Goal: Communication & Community: Answer question/provide support

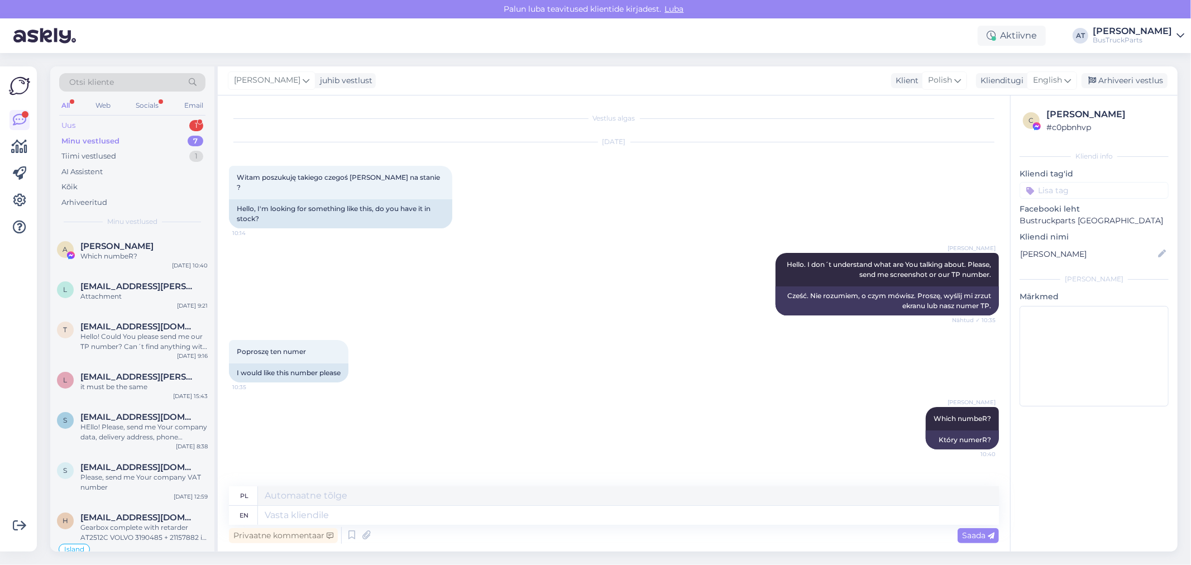
click at [88, 123] on div "Uus 1" at bounding box center [132, 126] width 146 height 16
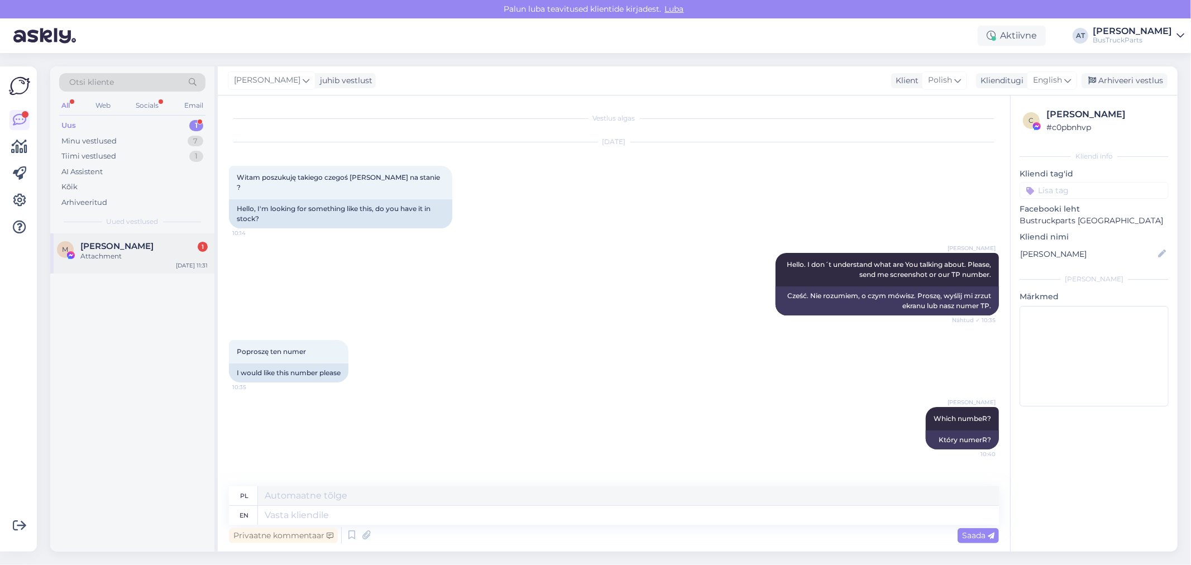
click at [116, 236] on div "M [PERSON_NAME] 1 Attachment [DATE] 11:31" at bounding box center [132, 253] width 164 height 40
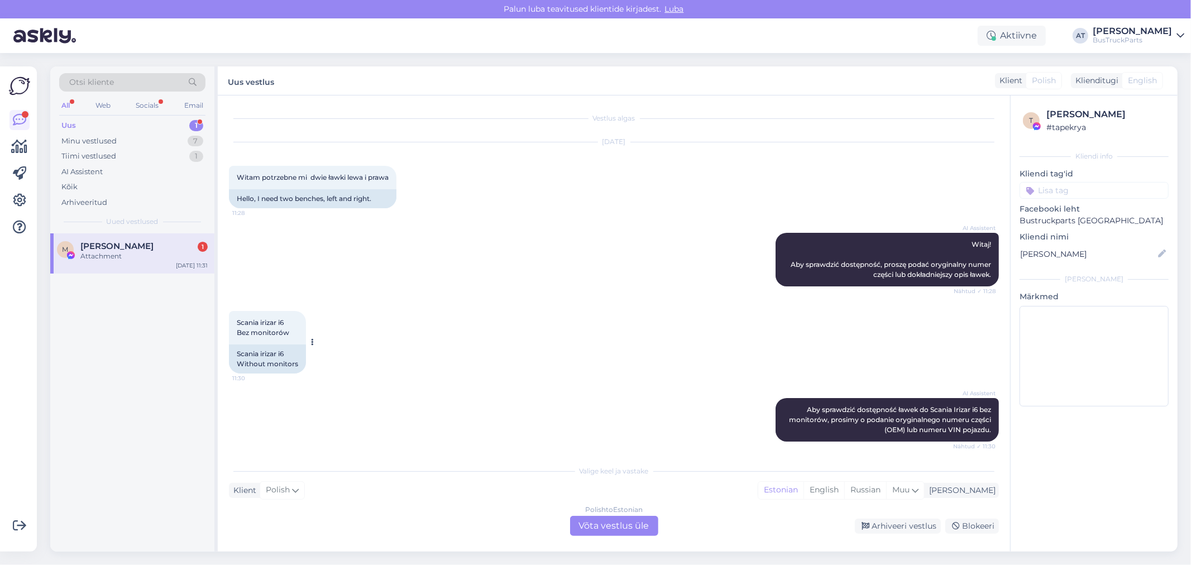
click at [275, 364] on div "Scania irizar i6 Without monitors" at bounding box center [267, 359] width 77 height 29
click at [261, 194] on div "Hello, I need two benches, left and right." at bounding box center [313, 198] width 168 height 19
click at [302, 194] on div "Hello, I need two benches, left and right." at bounding box center [313, 198] width 168 height 19
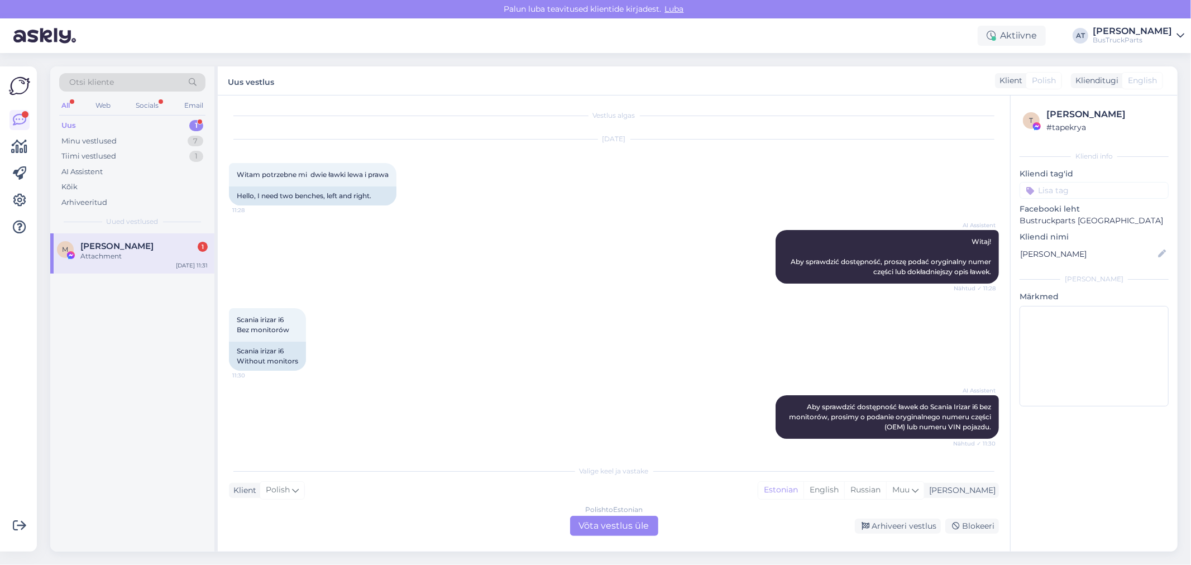
scroll to position [3, 0]
click at [270, 360] on div "Scania irizar i6 Without monitors" at bounding box center [267, 355] width 77 height 29
click at [311, 200] on div "Hello, I need two benches, left and right." at bounding box center [313, 195] width 168 height 19
click at [313, 193] on div "Hello, I need two benches, left and right." at bounding box center [313, 195] width 168 height 19
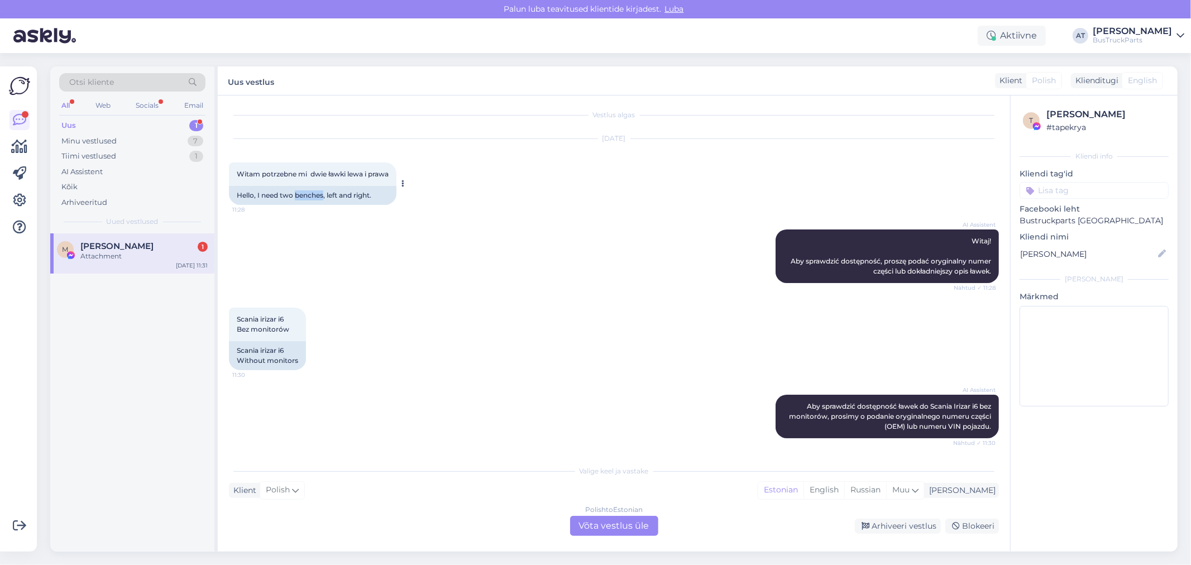
click at [313, 193] on div "Hello, I need two benches, left and right." at bounding box center [313, 195] width 168 height 19
click at [299, 171] on span "Witam potrzebne mi dwie ławki lewa i prawa" at bounding box center [313, 174] width 152 height 8
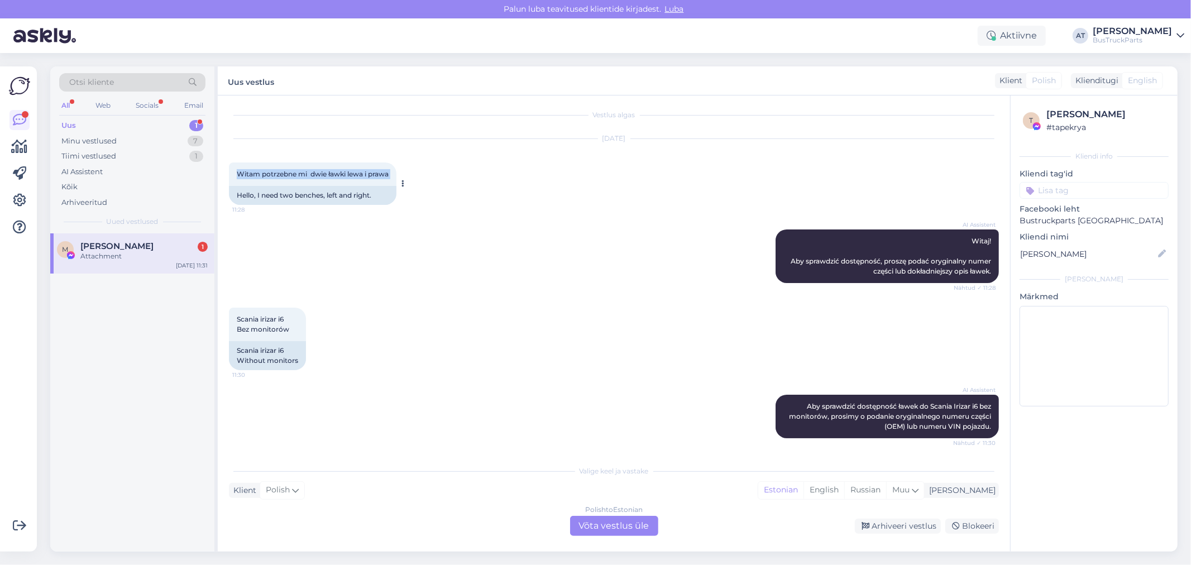
copy div "Witam potrzebne mi dwie ławki lewa i prawa 11:28"
click at [613, 529] on div "Polish to Estonian Võta vestlus üle" at bounding box center [614, 526] width 88 height 20
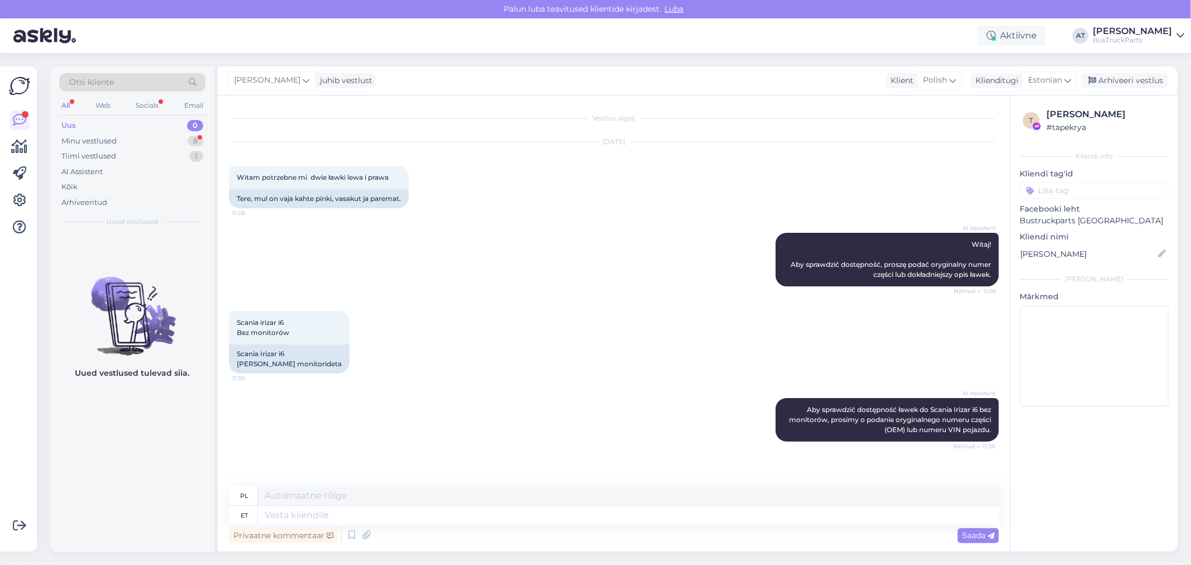
scroll to position [0, 0]
click at [398, 513] on textarea at bounding box center [628, 515] width 741 height 19
type textarea "Pleazse,"
type textarea "Proszę,"
type textarea "Please, aens"
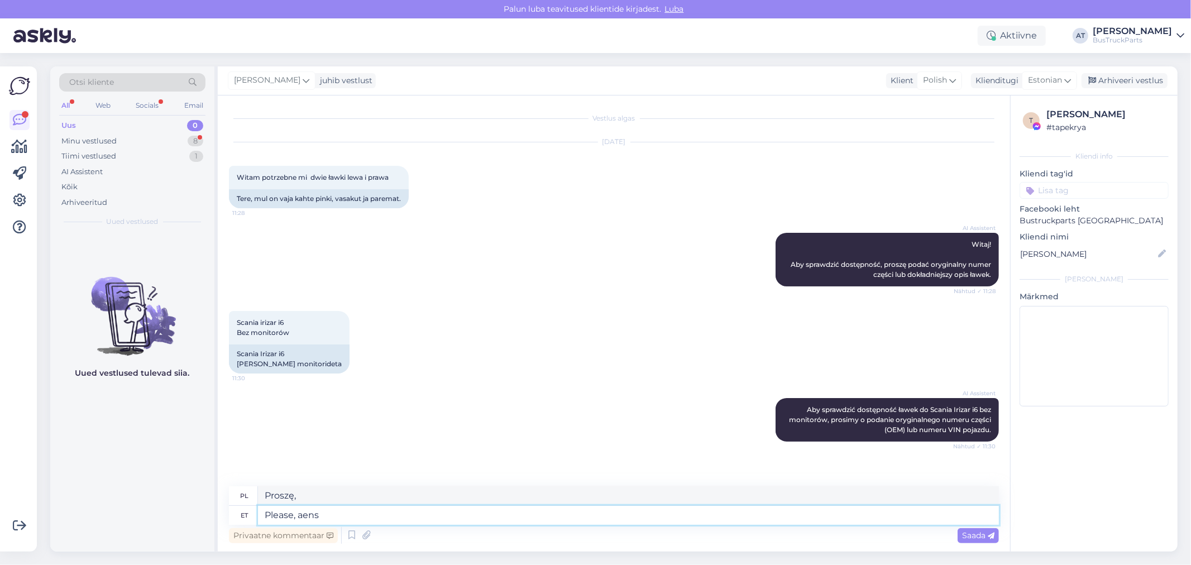
type textarea "Proszę pana."
type textarea "Please, aen"
type textarea "Proszę, pomóż nam."
type textarea "Please, a"
type textarea "Proszę pana."
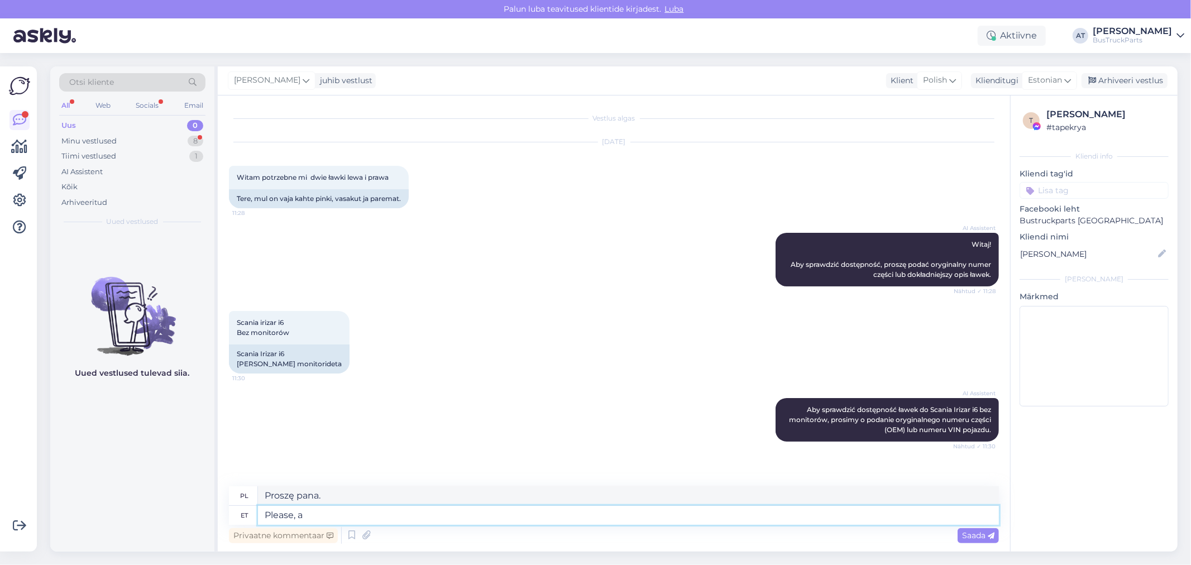
type textarea "Please,"
type textarea "Proszę,"
type textarea "Please, send us"
type textarea "Proszę, wyślij nam"
type textarea "Please, send us original n"
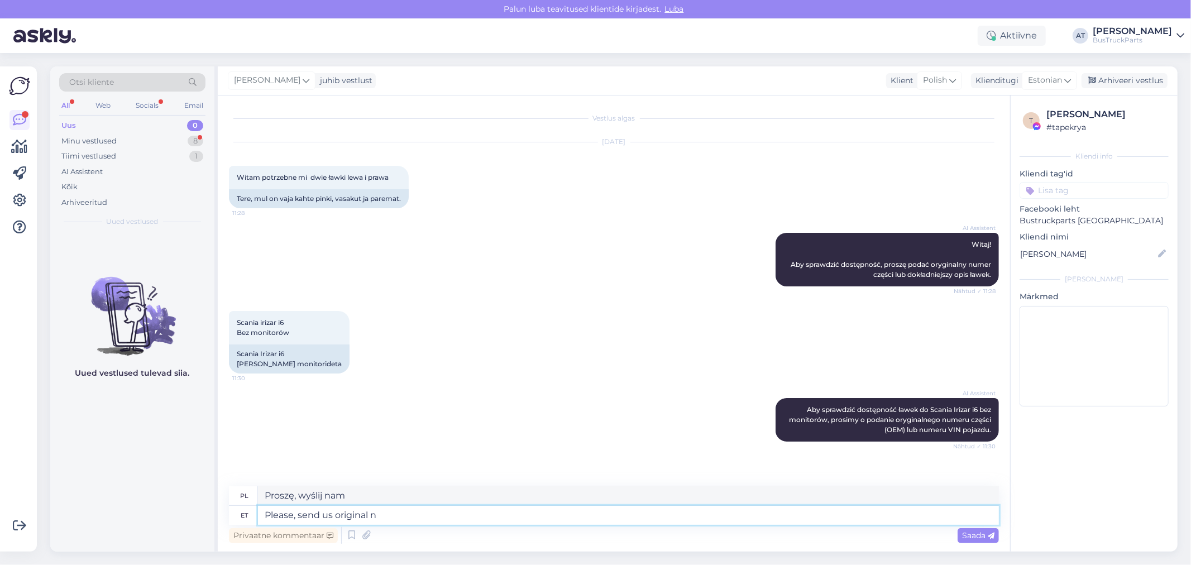
type textarea "Prosimy o przesłanie oryginału."
type textarea "Please, send us original numbers"
type textarea "Proszę o przesłanie oryginalnego numeru"
type textarea "Please, send us original numbers o"
type textarea "Proszę o przesłanie nam oryginalnych numerów"
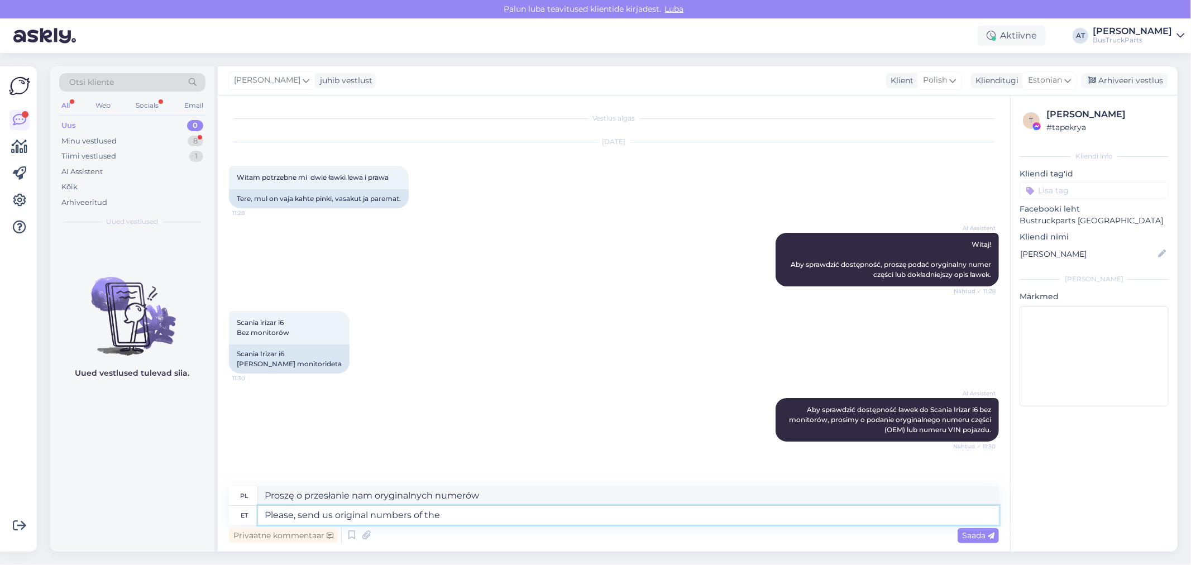
type textarea "Please, send us original numbers of the"
type textarea "Proszę o przesłanie oryginalnych numerów"
type textarea "Please, send us original numbers of"
type textarea "Proszę o przesłanie nam oryginalnych numerów"
type textarea "Please, send us original numbers of seats"
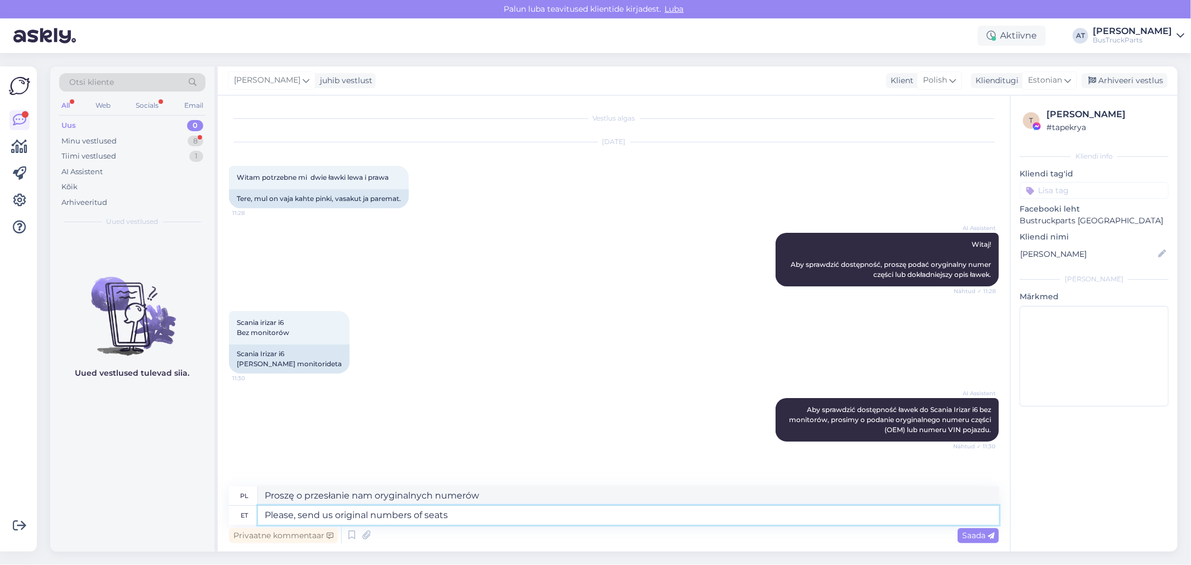
type textarea "Proszę o przesłanie oryginalnych numerów miejsc"
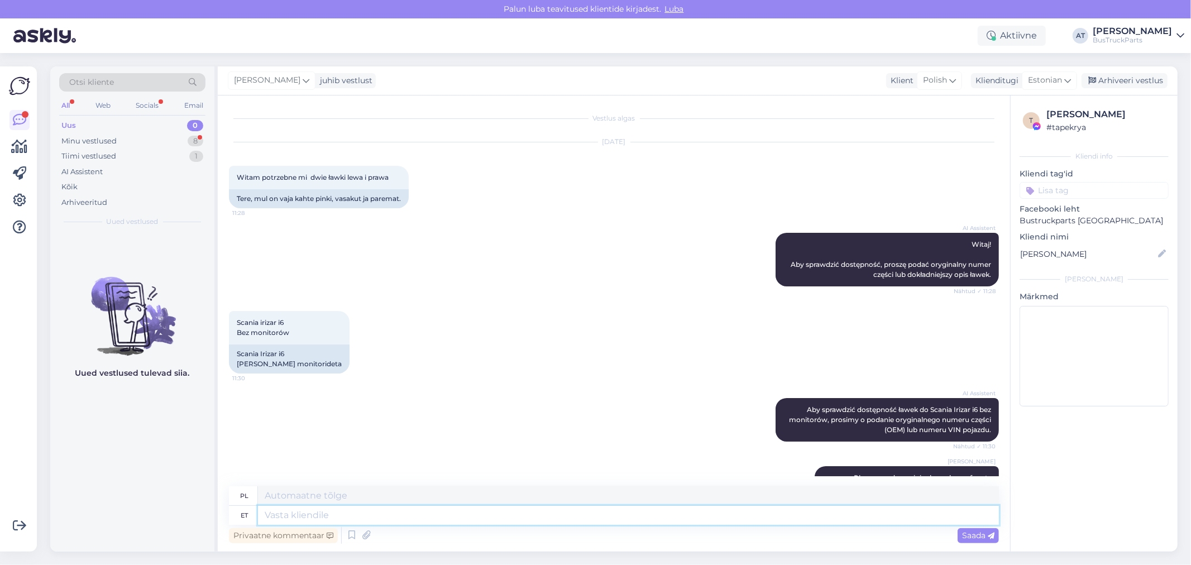
scroll to position [44, 0]
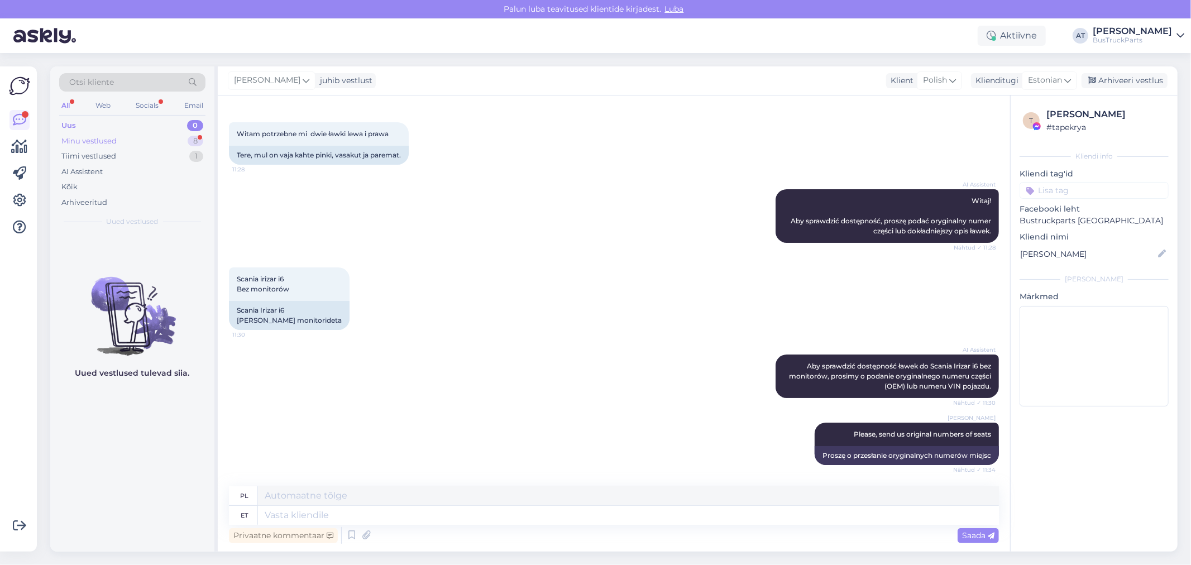
click at [114, 140] on div "Minu vestlused" at bounding box center [88, 141] width 55 height 11
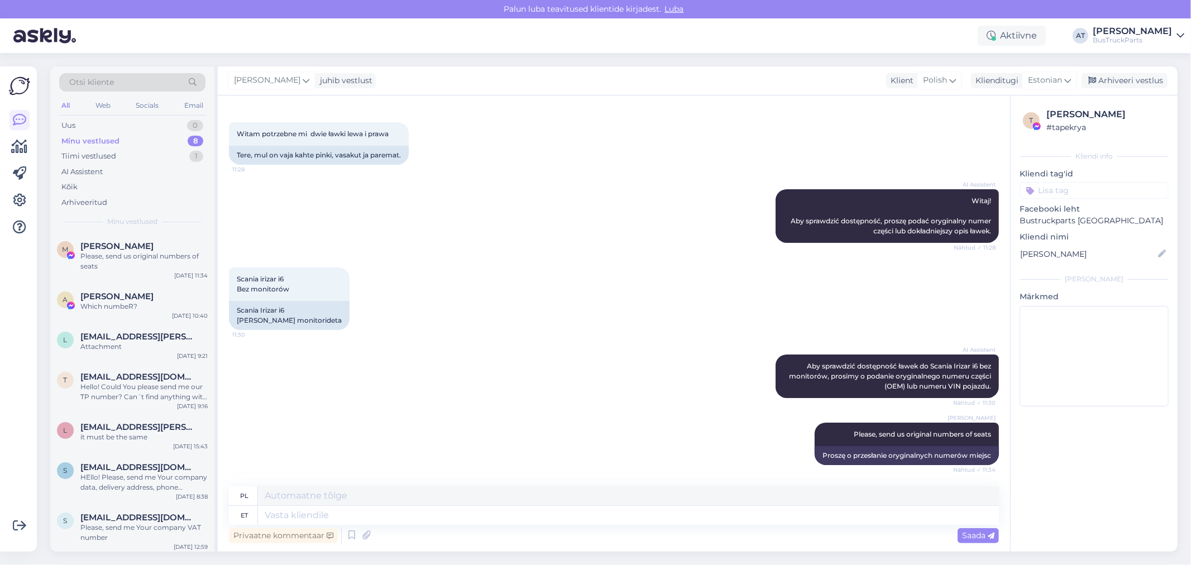
scroll to position [171, 0]
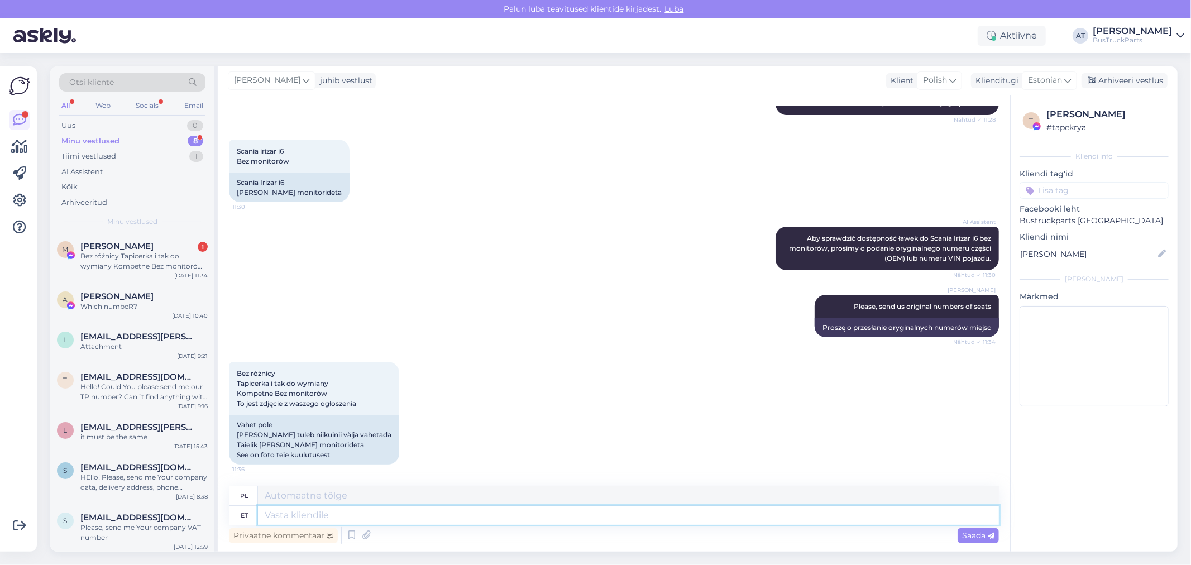
click at [380, 519] on textarea at bounding box center [628, 515] width 741 height 19
type textarea "You"
type textarea "[PERSON_NAME]"
type textarea "You men this"
type textarea "Wy, chłopaki"
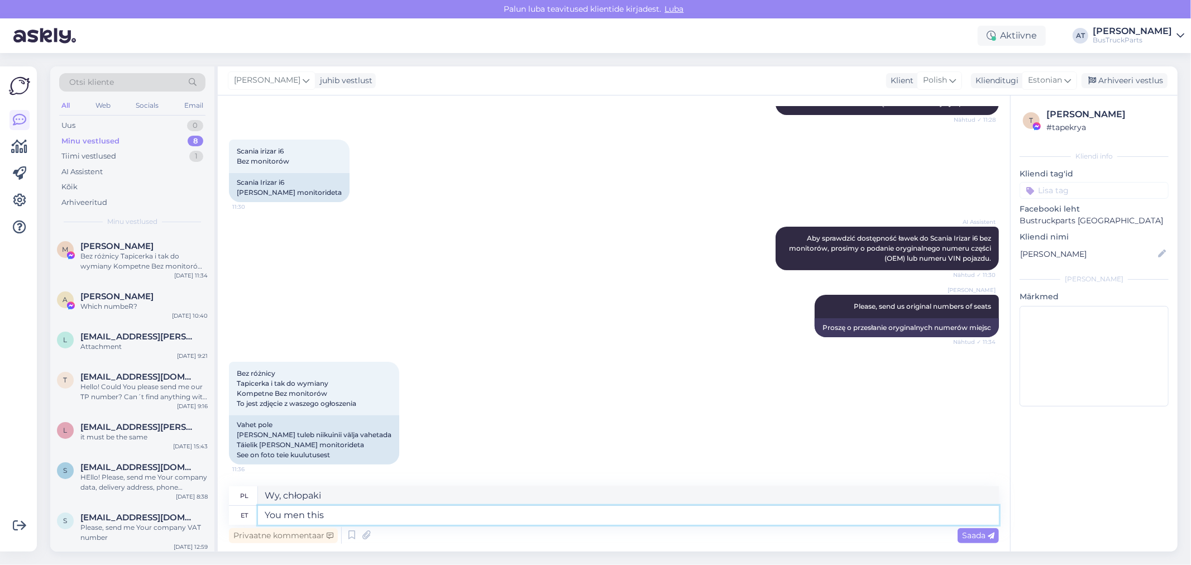
type textarea "You men this s"
type textarea "Wy, mężczyźni, to"
type textarea "You men this seats?"
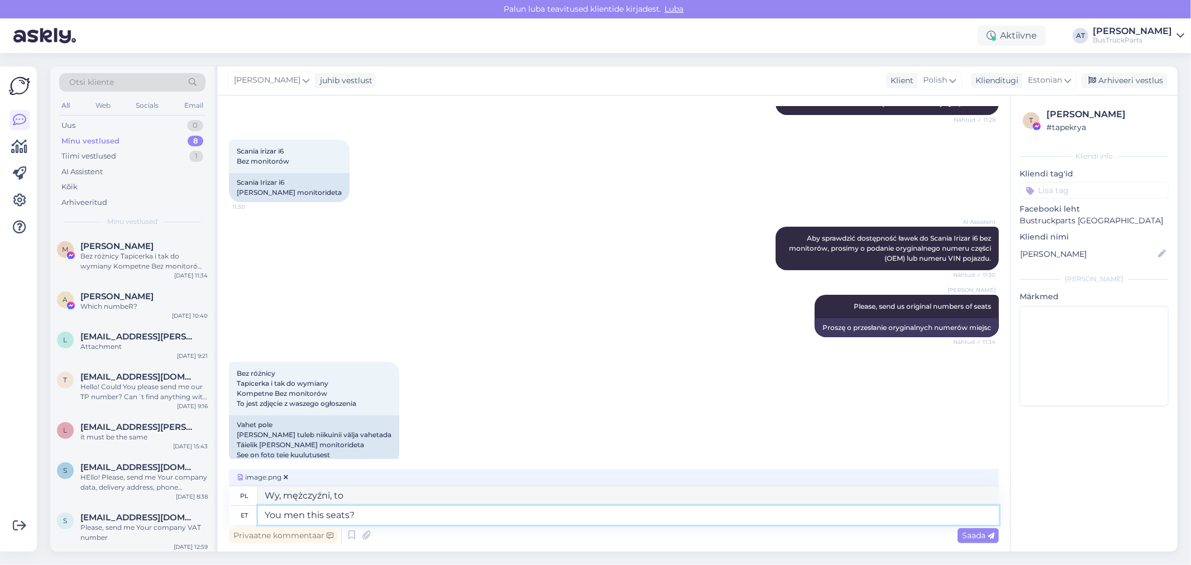
type textarea "Zajmujesz się tymi miejscami?"
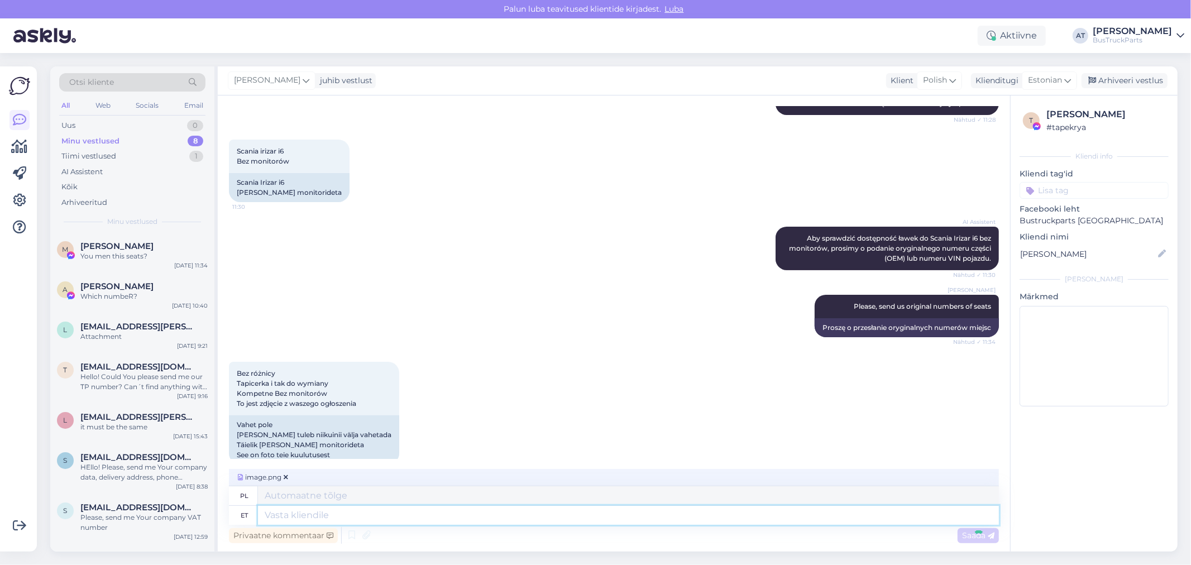
scroll to position [309, 0]
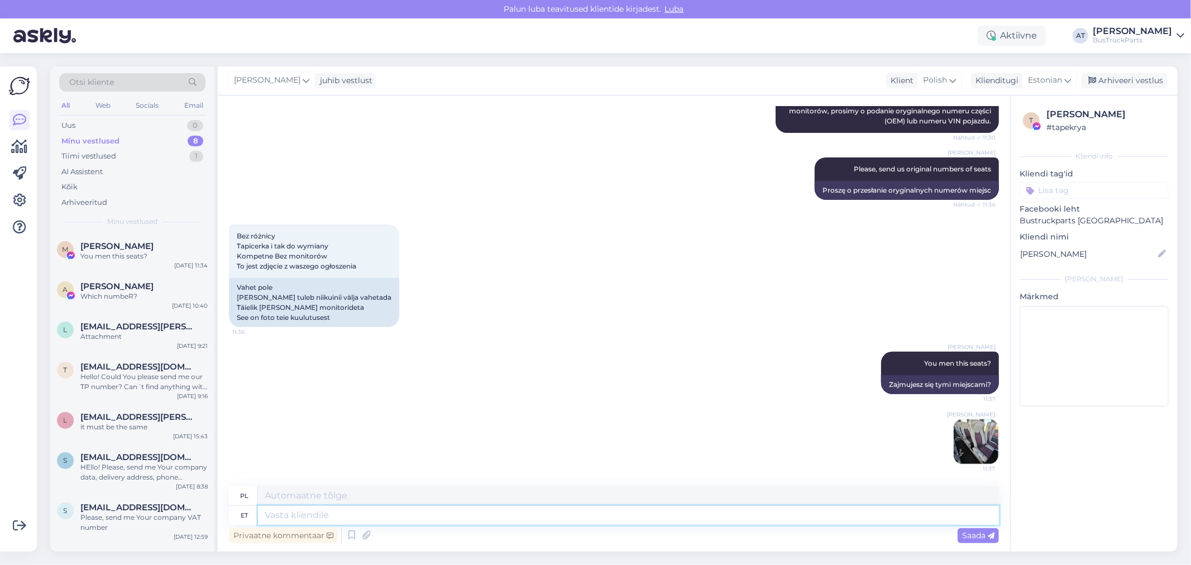
click at [784, 513] on textarea at bounding box center [628, 515] width 741 height 19
type textarea "The b"
type textarea "Ten"
type textarea "The bus i"
type textarea "Autobus"
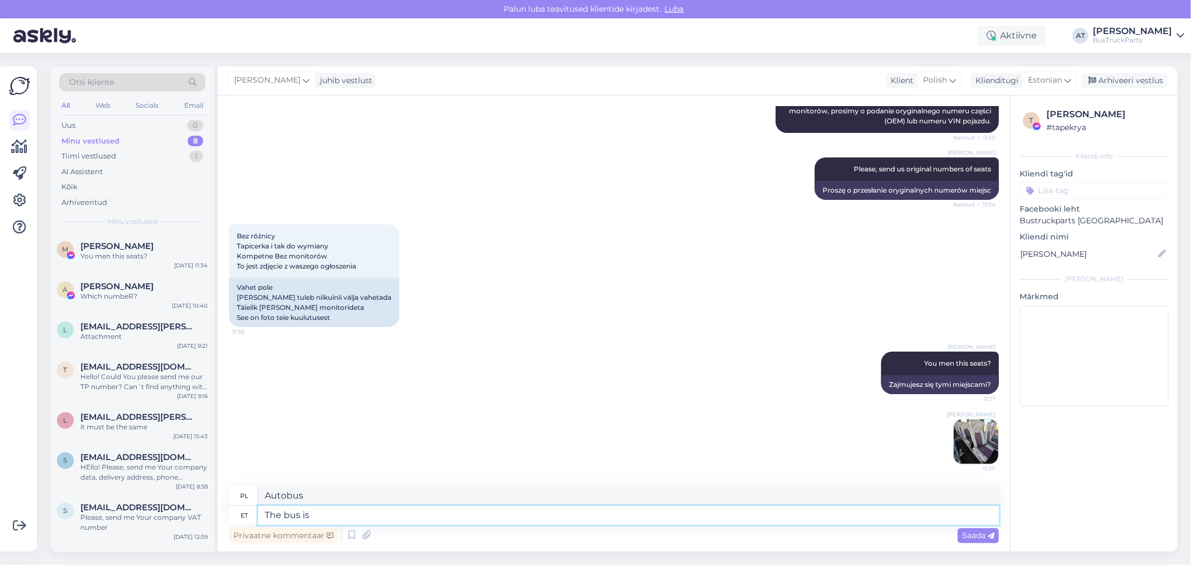
type textarea "The bus is n"
type textarea "Autobus jest"
type textarea "The bus is not"
type textarea "Autobus nie jest"
type textarea "The bus is not [PERSON_NAME]"
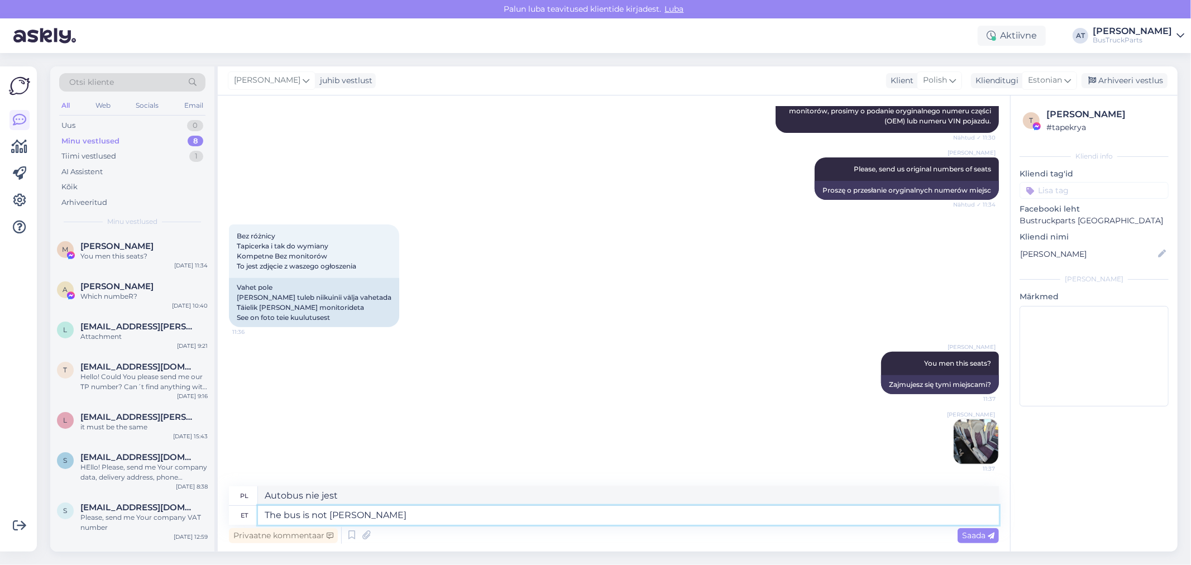
type textarea "Autobus nie jest autobusem."
type textarea "The bus is not dismantled"
type textarea "Autobus nie jest rozbierany."
type textarea "The bus is not dismantled yet"
type textarea "Autobus nie został jeszcze rozebrany."
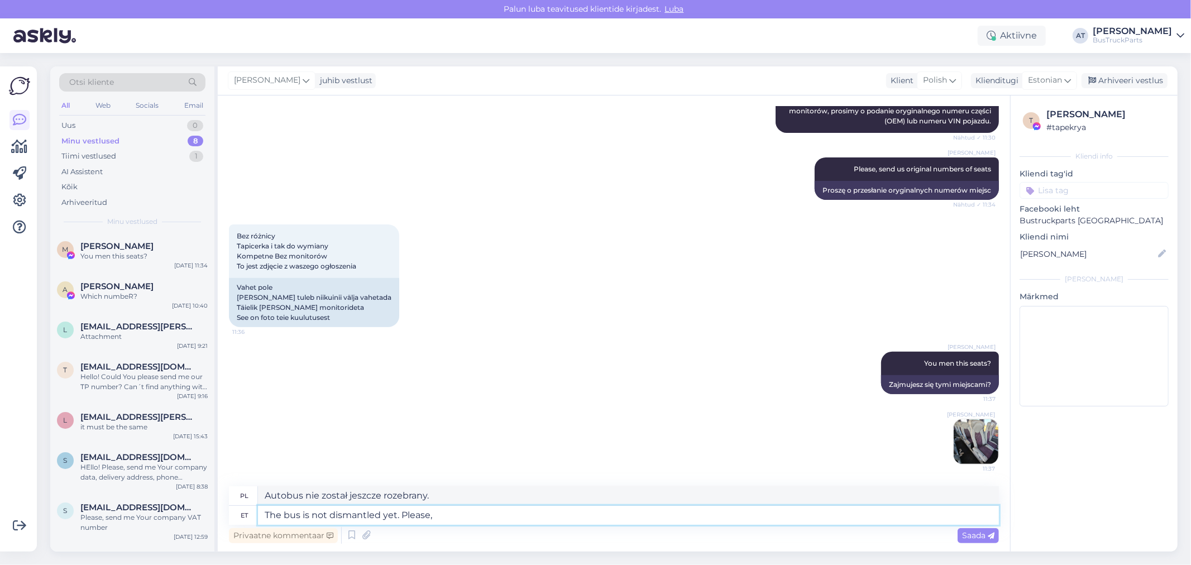
type textarea "The bus is not dismantled yet. Please,"
type textarea "Autobus nie jest jeszcze rozmontowany. Proszę,"
type textarea "The bus is not dismantled yet. Please, write a"
type textarea "Autobus nie jest jeszcze rozmontowany. Proszę napisać"
type textarea "The bus is not dismantled yet. Please, write after"
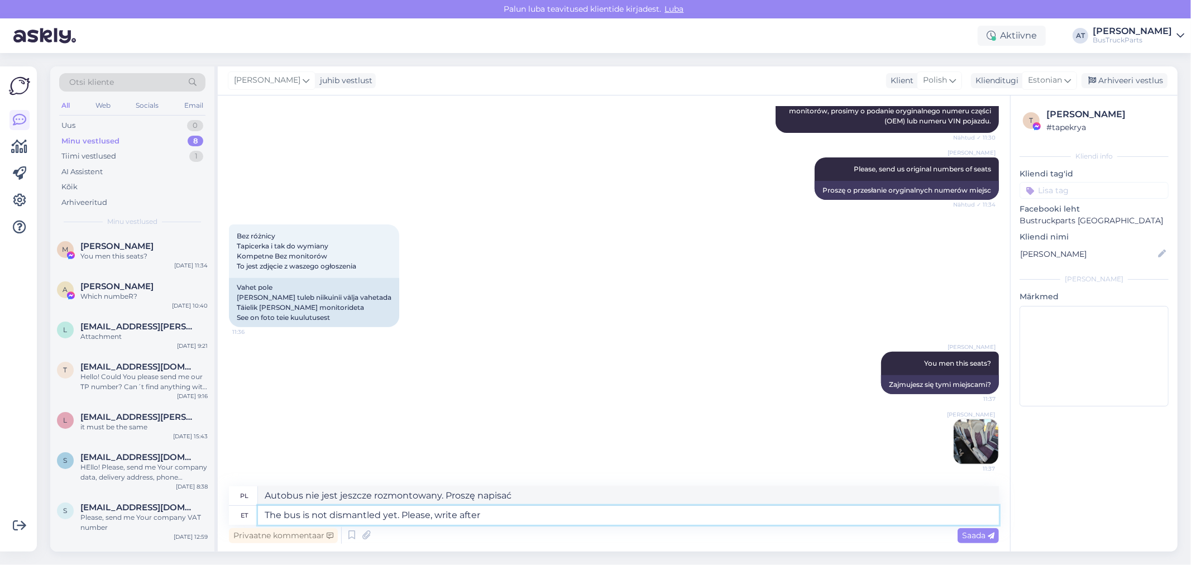
type textarea "Autobus nie jest jeszcze rozmontowany. Proszę napisać później."
type textarea "The bus is not dismantled yet. Please, write after 2 we"
type textarea "Autobus nie jest jeszcze rozebrany. Proszę o kontakt po 2"
type textarea "The bus is not dismantled yet. Please, write after 2 weeks."
type textarea "Autobus nie jest jeszcze rozmontowany. Proszę o kontakt po 2 tygodniach."
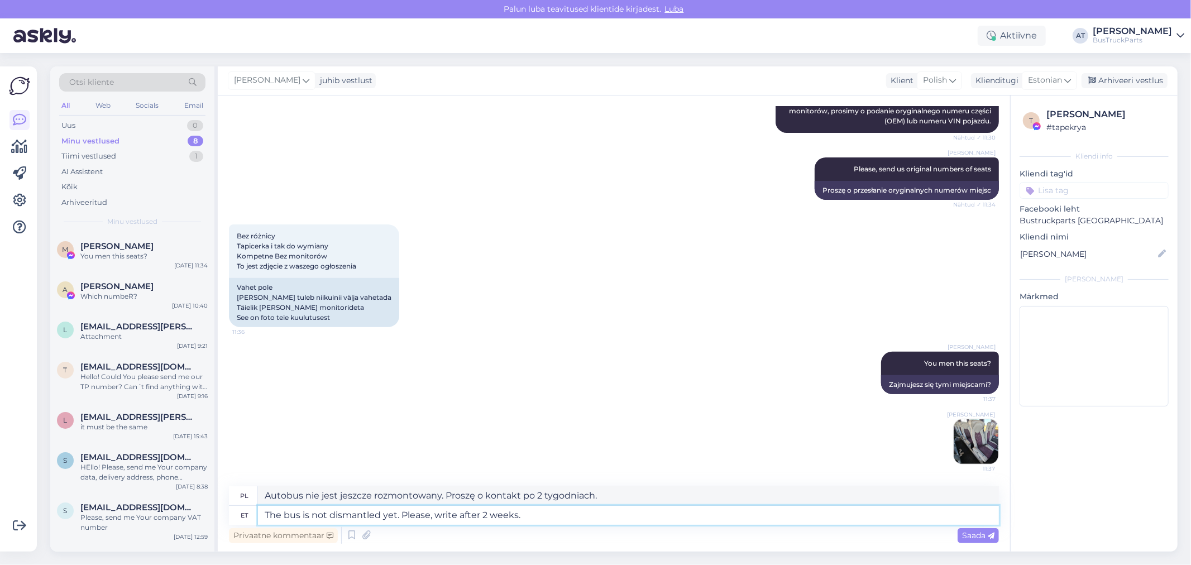
click at [485, 516] on textarea "The bus is not dismantled yet. Please, write after 2 weeks." at bounding box center [628, 515] width 741 height 19
type textarea "The bus is not dismantled yet. Please, write after 2-3 weeks."
type textarea "Autobus nie jest jeszcze rozmontowany. Proszę o kontakt za 2-3 tygodnie."
click at [581, 514] on textarea "The bus is not dismantled yet. Please, write after 2-3 weeks." at bounding box center [628, 515] width 741 height 19
type textarea "The bus is not dismantled yet. Please, write after 2-3 weeks. Thank You"
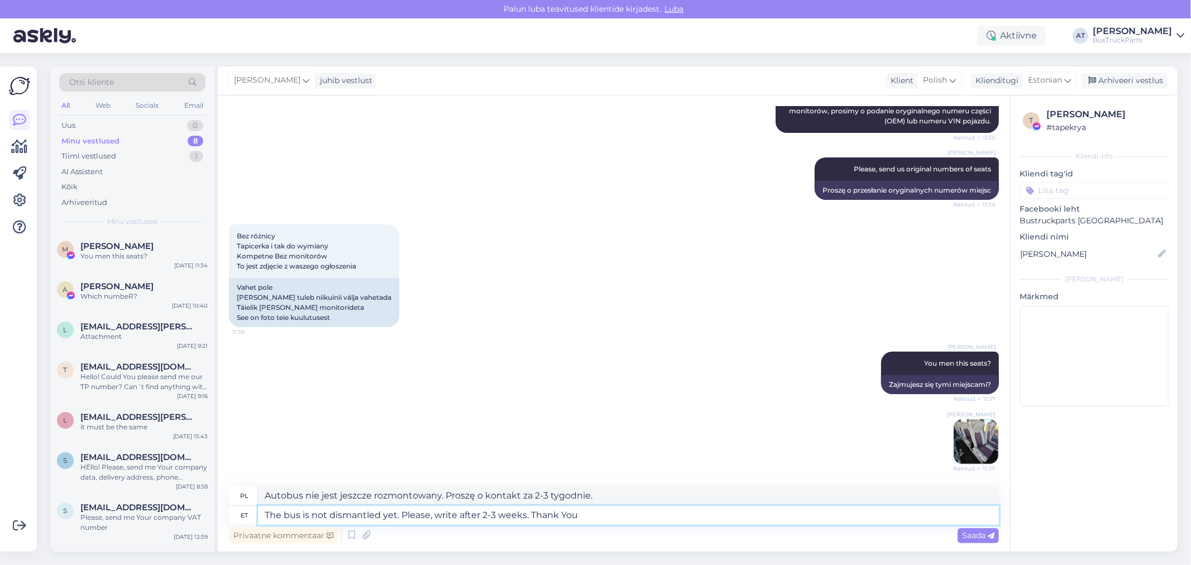
type textarea "Autobus nie jest jeszcze rozmontowany. Proszę o kontakt za 2-3 tygodnie. Dzięku…"
type textarea "The bus is not dismantled yet. Please, write after 2-3 weeks. Thank You!"
type textarea "Autobus nie jest jeszcze rozmontowany. Proszę o kontakt za 2-3 tygodnie. Dzięku…"
type textarea "The bus is not dismantled yet. Please, write after 2-3 weeks. Thank You!"
click at [963, 532] on span "Saada" at bounding box center [978, 536] width 32 height 10
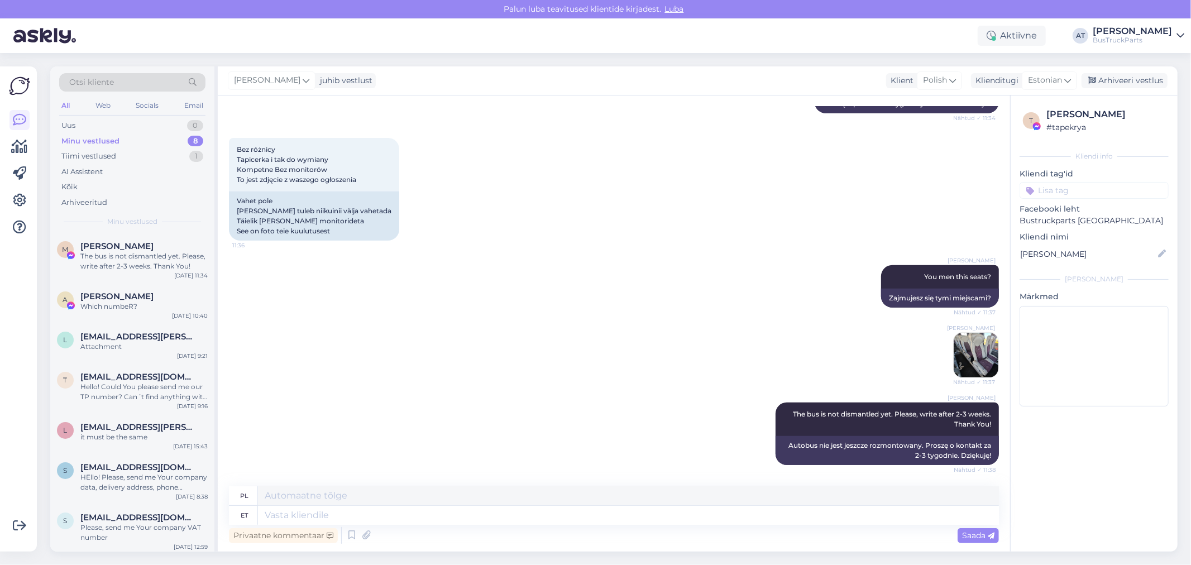
scroll to position [462, 0]
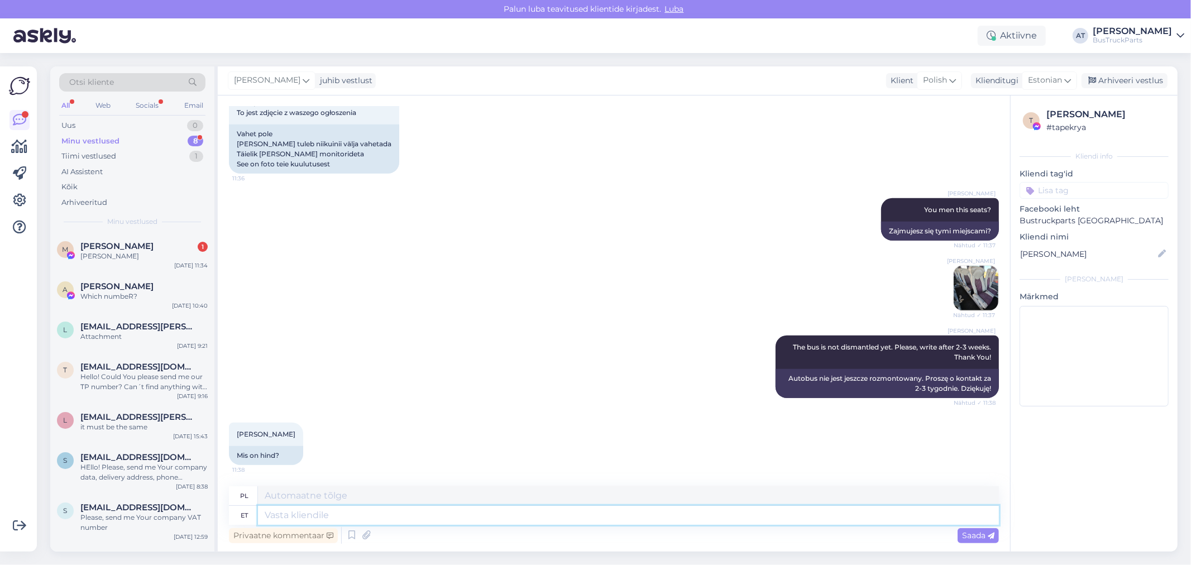
click at [716, 510] on textarea at bounding box center [628, 515] width 741 height 19
click at [441, 509] on textarea at bounding box center [628, 515] width 741 height 19
type textarea "Actually,"
type textarea "Faktycznie,"
type textarea "Actually, I"
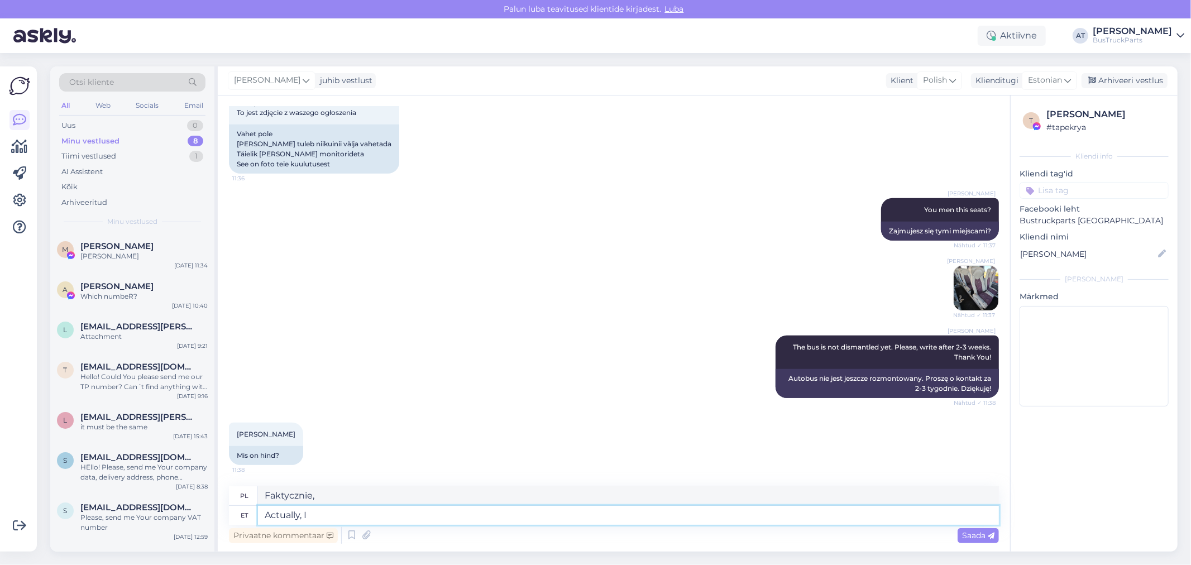
type textarea "Tak naprawdę, ja"
type textarea "Actually, I don´t k"
type textarea "Tak naprawdę, nie"
type textarea "Actually, I don´t know y"
type textarea "Szczerze mówiąc, nie wiem."
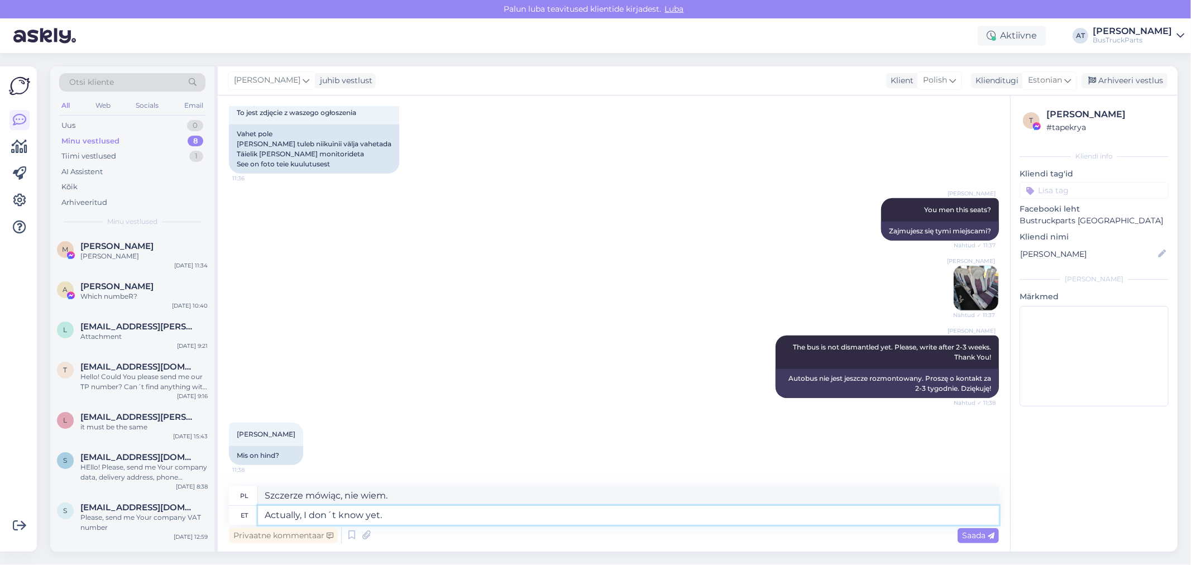
type textarea "Actually, I don´t know yet. W"
type textarea "[PERSON_NAME] mówiąc, jeszcze nie wiem."
type textarea "Actually, I don´t know yet. We ne"
type textarea "Tak naprawdę, jeszcze nie wiem. My"
type textarea "Actually, I don´t know yet. We need toi"
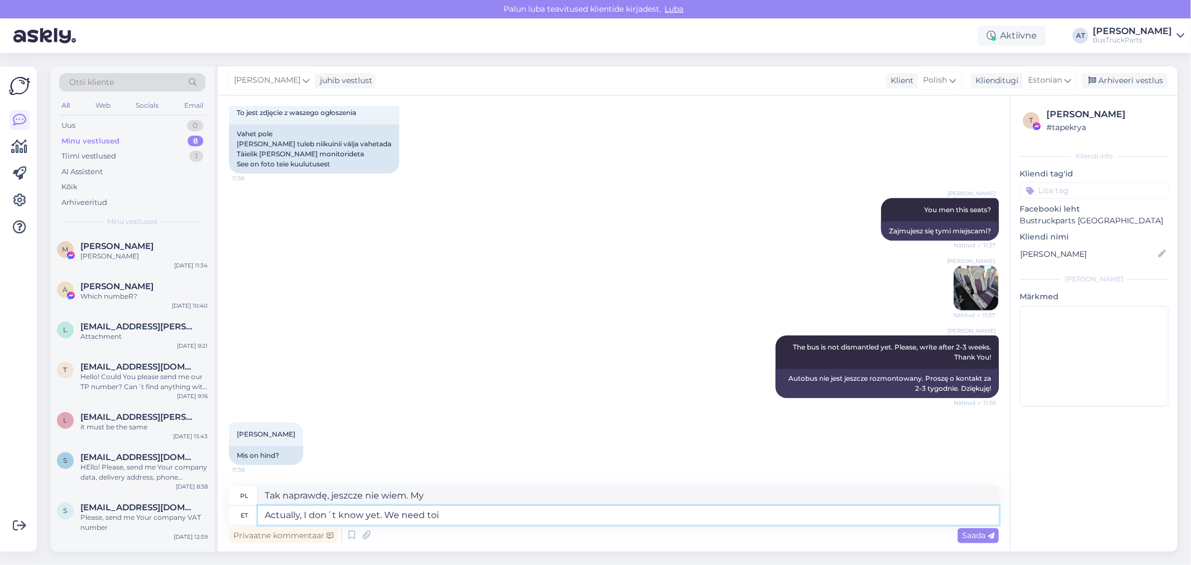
type textarea "Właściwie, jeszcze nie wiem. My ich"
type textarea "Actually, I don´t know yet. We need toi"
type textarea "Właściwie, jeszcze nie wiem. My też ich"
type textarea "Actually, I don´t know yet. We need to."
type textarea "Właściwie, jeszcze nie wiem. Musimy."
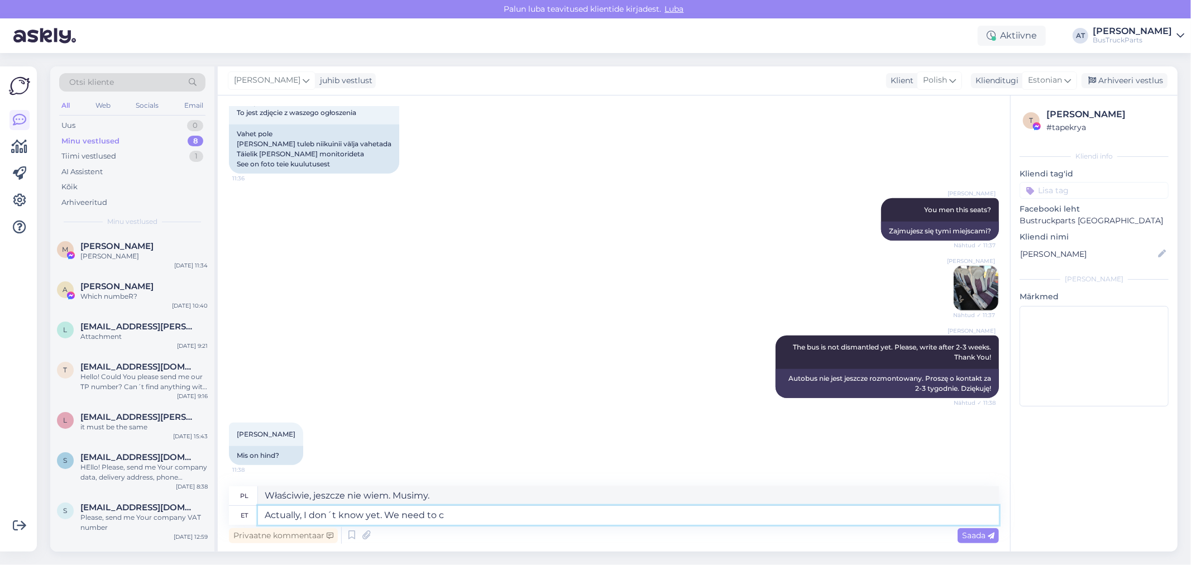
type textarea "Actually, I don´t know yet. We need to ch"
type textarea "Właściwie, jeszcze nie wiem. Musimy"
type textarea "Actually, I don´t know yet. We need to check r"
type textarea "Właściwie, jeszcze nie wiem. Musimy to sprawdzić."
type textarea "Actually, I don´t know yet. We need to check them after"
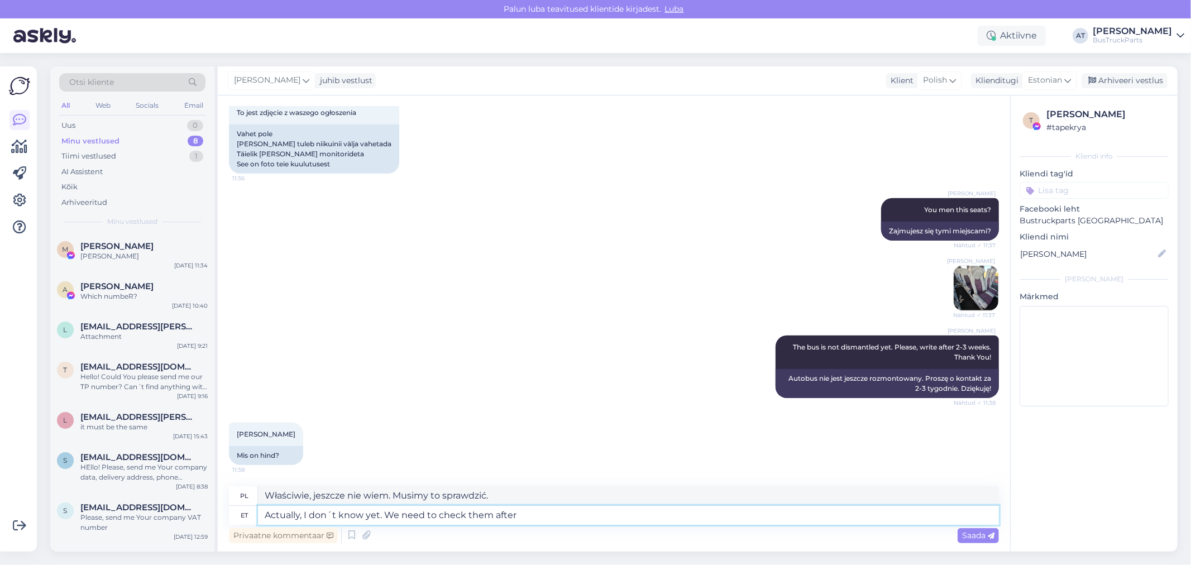
type textarea "Właściwie, jeszcze nie wiem. Musimy to później sprawdzić."
type textarea "Actually, I don´t know yet. We need to check them after dismantling an"
type textarea "Właściwie, jeszcze nie wiem. Musimy je sprawdzić po demontażu."
type textarea "Actually, I don´t know yet. We need to check them after dismantling and th"
type textarea "Właściwie, jeszcze nie wiem. Musimy je sprawdzić po demontażu i"
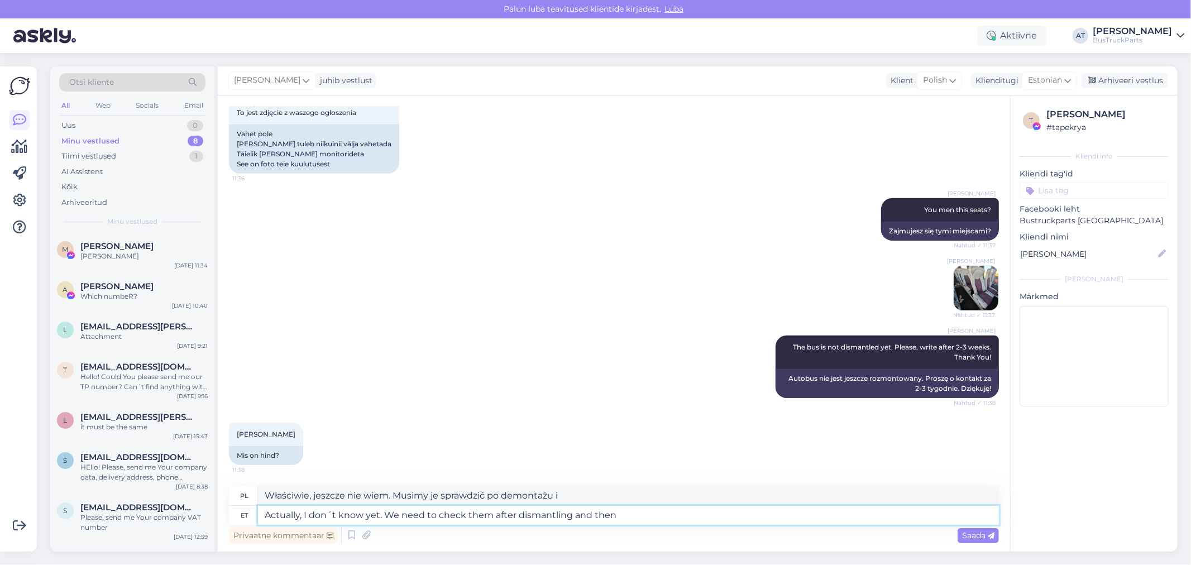
type textarea "Actually, I don´t know yet. We need to check them after dismantling and then I"
type textarea "Właściwie, jeszcze nie wiem. Musimy je sprawdzić po demontażu i"
type textarea "Actually, I don´t know yet. We need to check them after dismantling and then I"
type textarea "Właściwie, jeszcze nie wiem. Musimy je sprawdzić po demontażu, a potem…"
type textarea "Actually, I don´t know yet. We need to check them after dismantling and then I …"
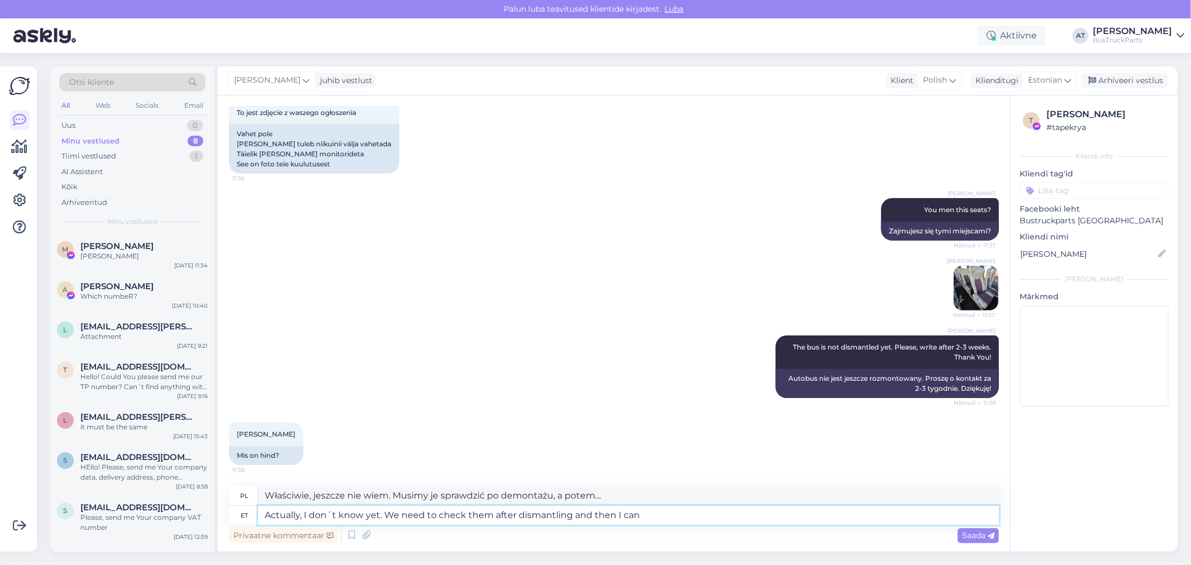
type textarea "Właściwie, jeszcze nie wiem. Musimy je sprawdzić po demontażu i wtedy będę mógł…"
type textarea "Actually, I don´t know yet. We need to check them after dismantling and then I …"
type textarea "Właściwie, jeszcze nie wiem. Musimy je sprawdzić po demontażu i wtedy będę mógł…"
type textarea "Actually, I don´t know yet. We need to check them after dismantling and then I …"
type textarea "Właściwie, jeszcze nie wiem. Musimy je sprawdzić po demontażu i wtedy będę mógł…"
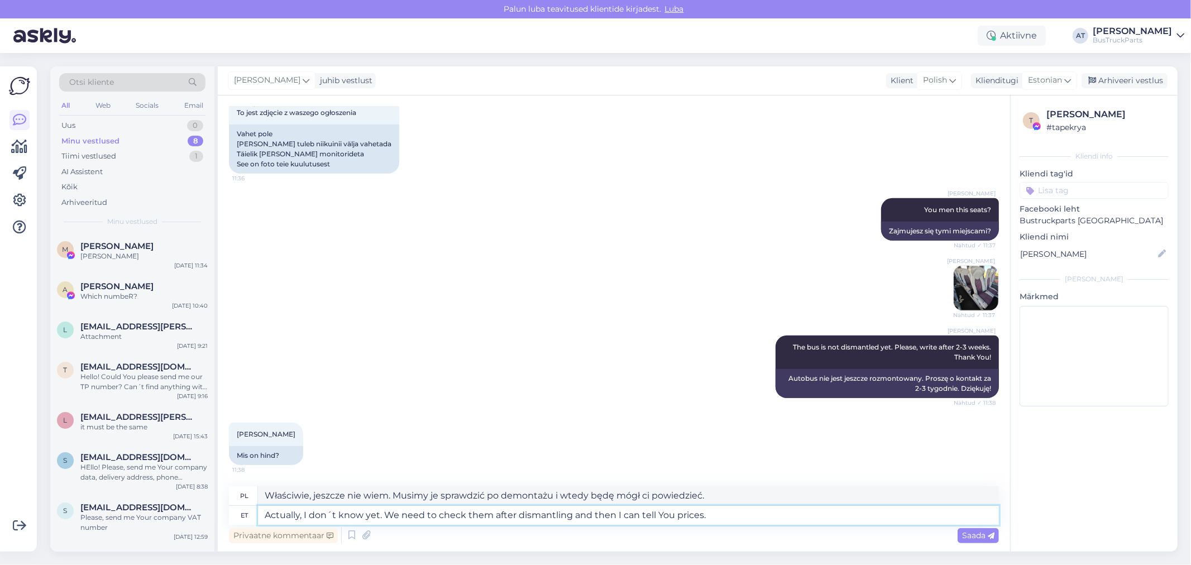
type textarea "Actually, I don´t know yet. We need to check them after dismantling and then I …"
type textarea "Właściwie, jeszcze nie wiem. Musimy je sprawdzić po demontażu i wtedy podam ci …"
type textarea "Actually, I don´t know yet. We need to check them after dismantling and then I …"
type textarea "Właściwie, jeszcze nie wiem. Musimy je sprawdzić po demontażu i wtedy podam cen…"
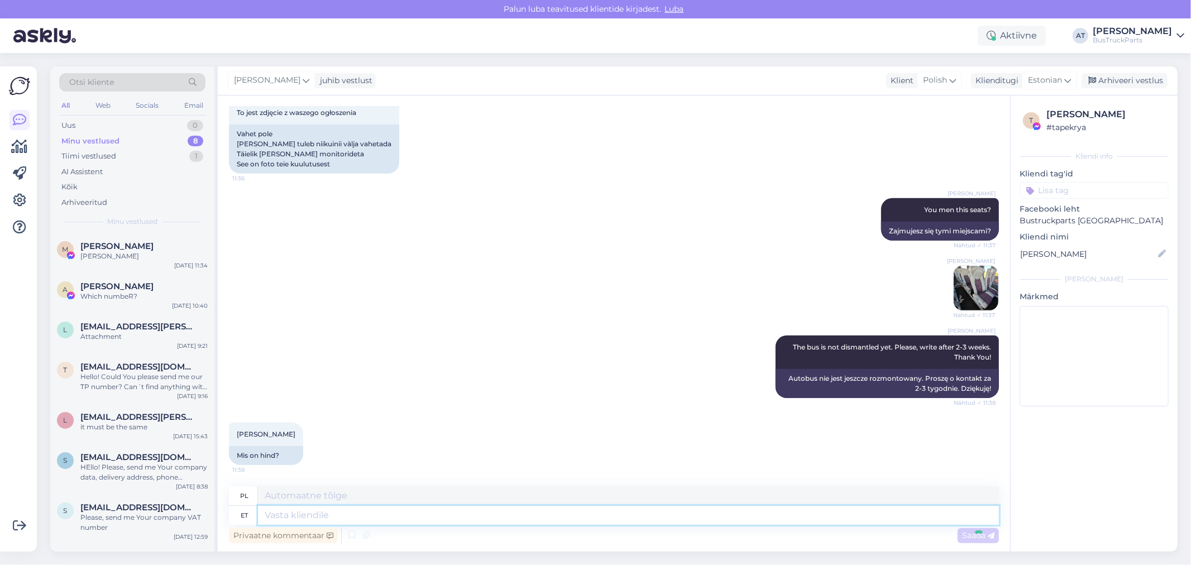
scroll to position [550, 0]
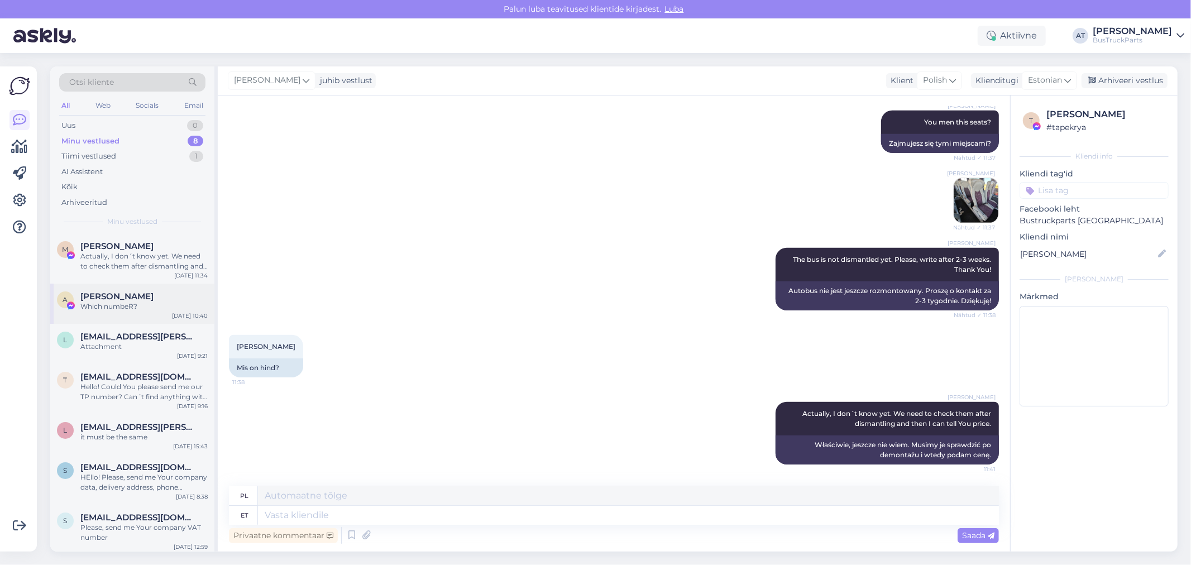
click at [102, 299] on span "[PERSON_NAME]" at bounding box center [116, 297] width 73 height 10
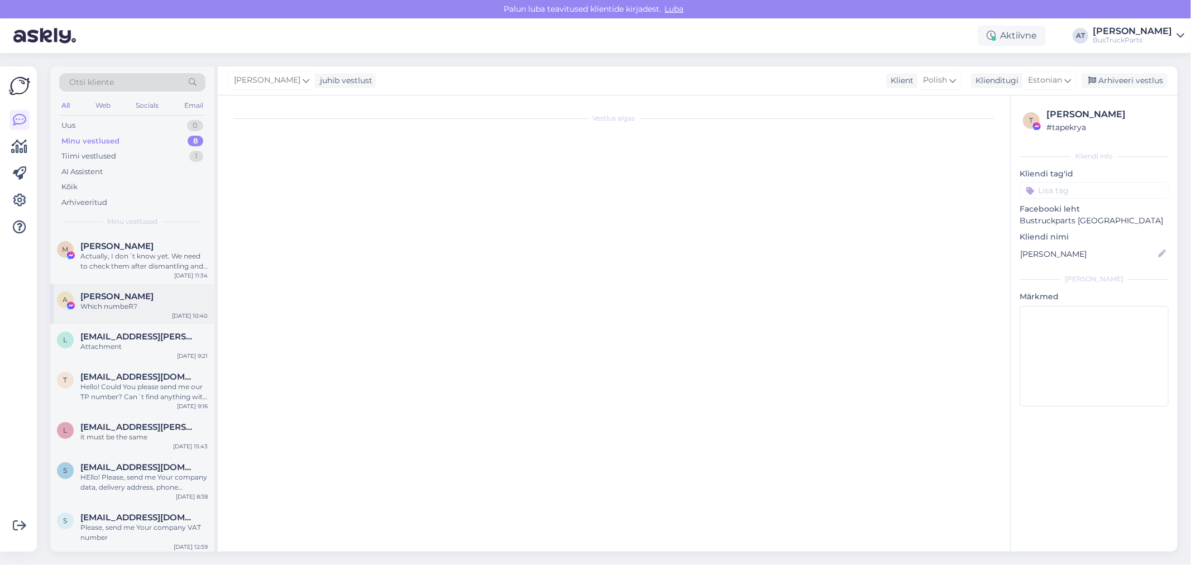
scroll to position [0, 0]
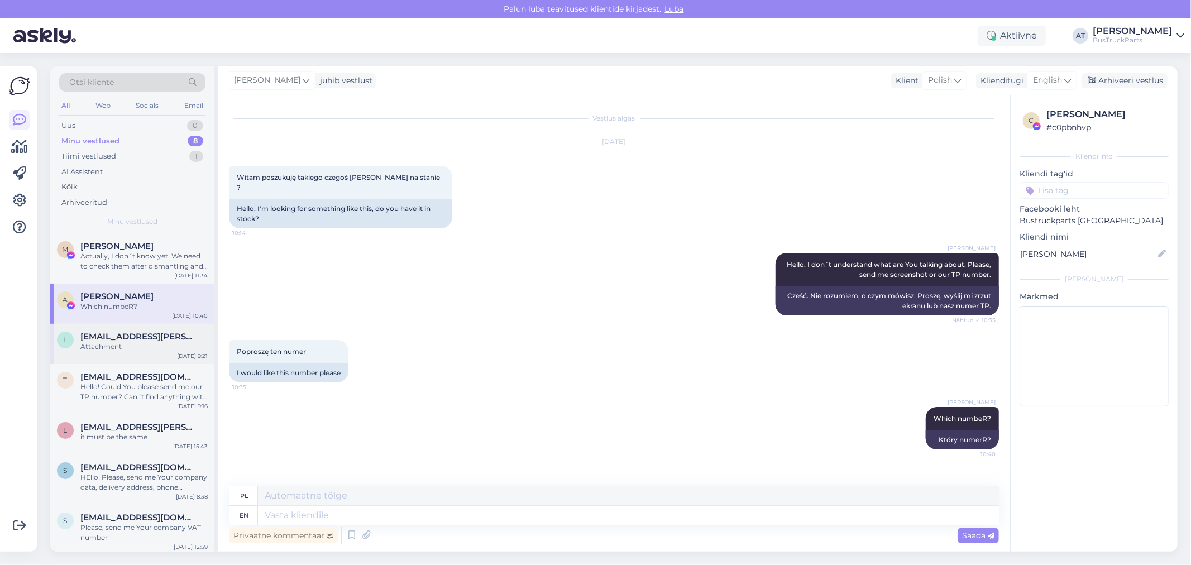
click at [117, 333] on span "[EMAIL_ADDRESS][PERSON_NAME][DOMAIN_NAME]" at bounding box center [138, 337] width 116 height 10
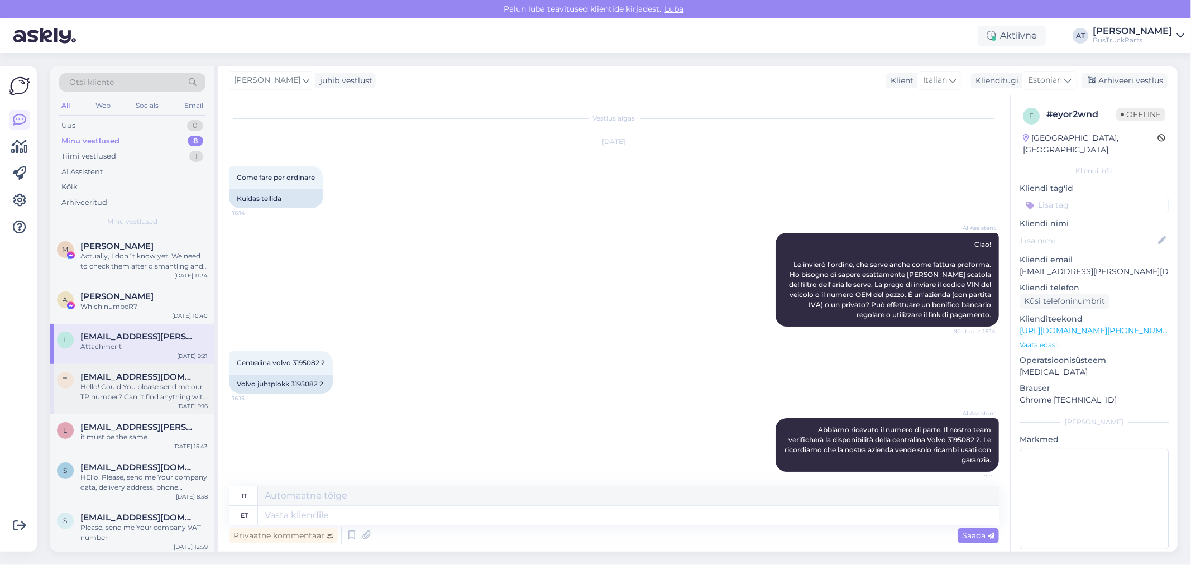
click at [125, 388] on div "Hello! Could You please send me our TP number? Can´t find anything with number …" at bounding box center [143, 392] width 127 height 20
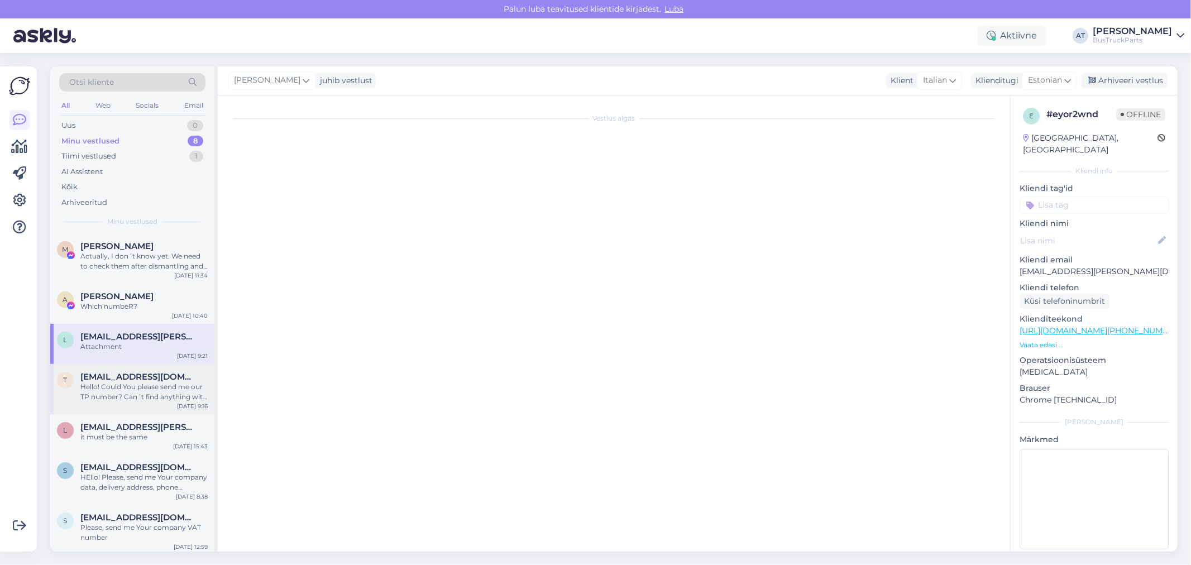
scroll to position [312, 0]
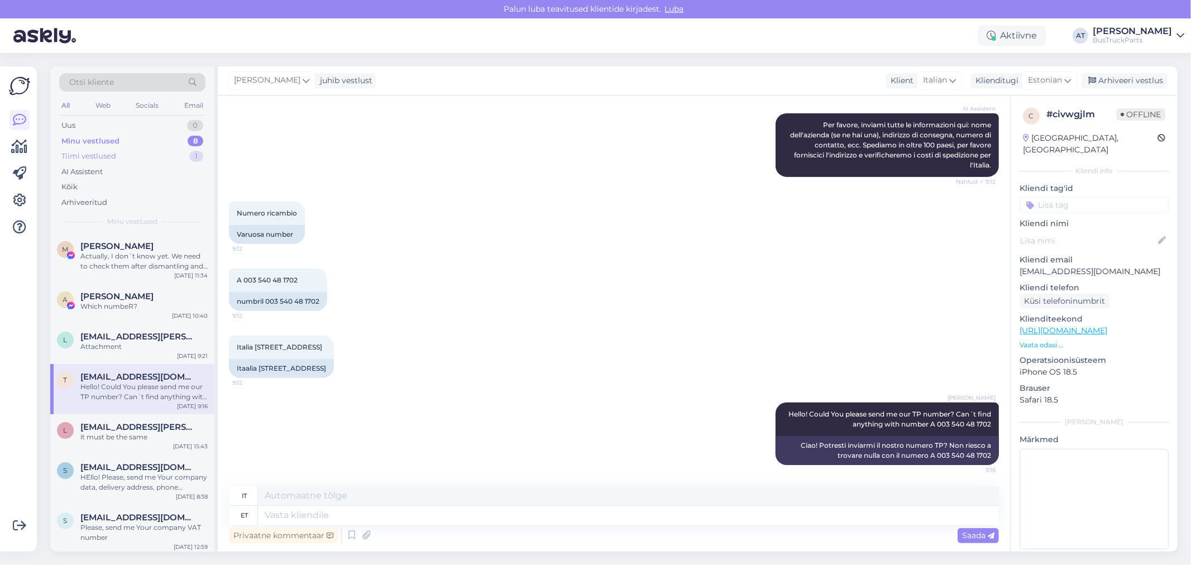
click at [93, 160] on div "Tiimi vestlused" at bounding box center [88, 156] width 55 height 11
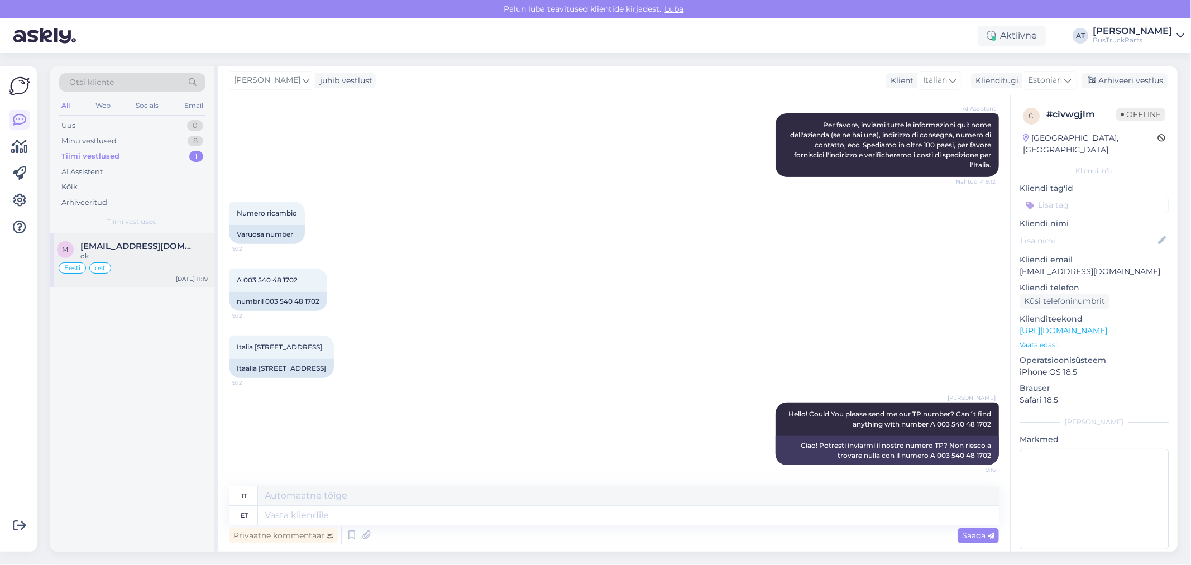
click at [133, 255] on div "ok" at bounding box center [143, 256] width 127 height 10
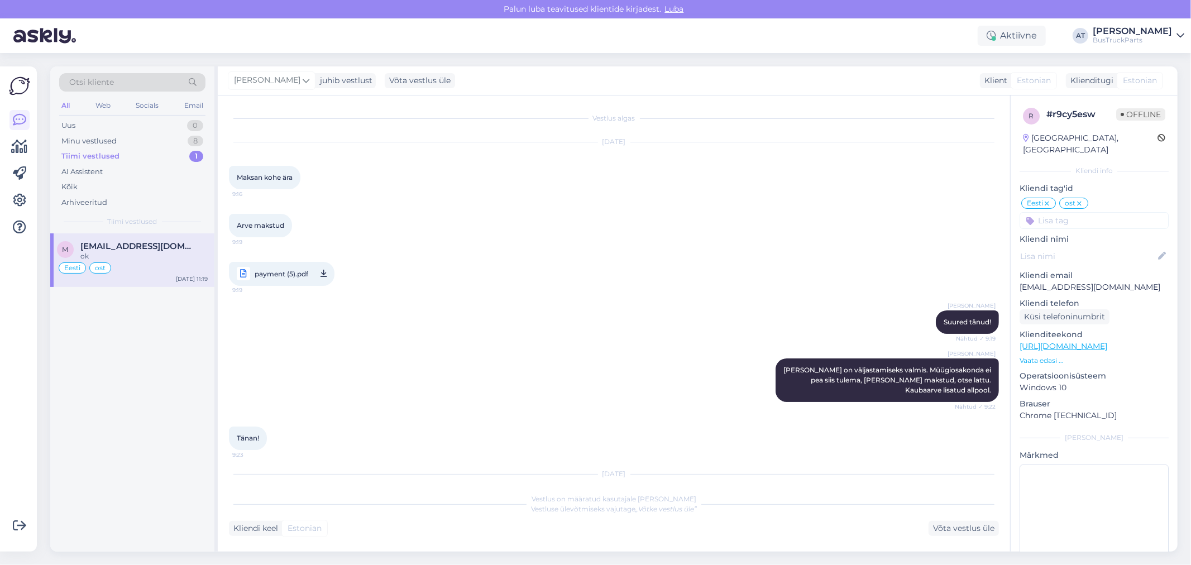
scroll to position [5908, 0]
